Goal: Find contact information: Find contact information

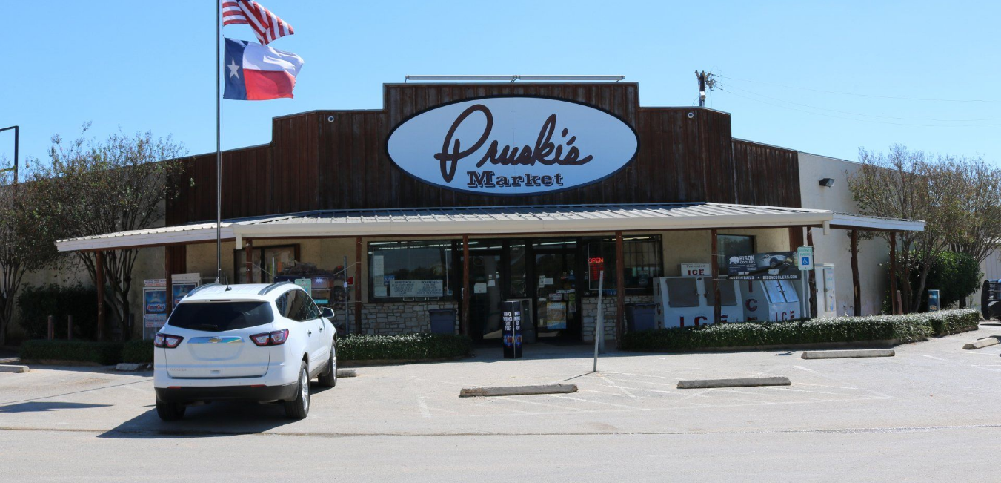
scroll to position [319, 0]
